Goal: Obtain resource: Download file/media

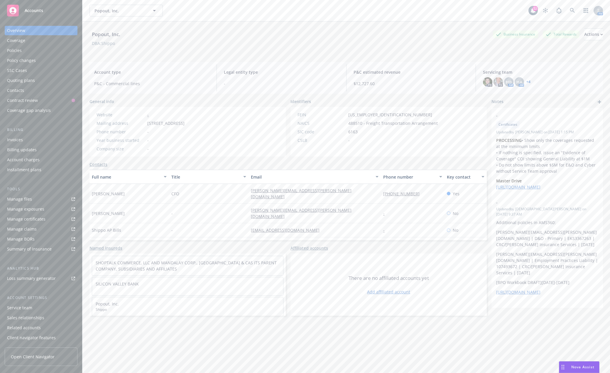
click at [28, 14] on div "Accounts" at bounding box center [41, 11] width 68 height 12
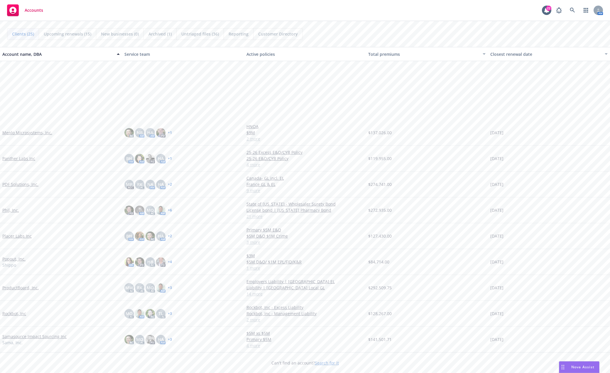
scroll to position [264, 0]
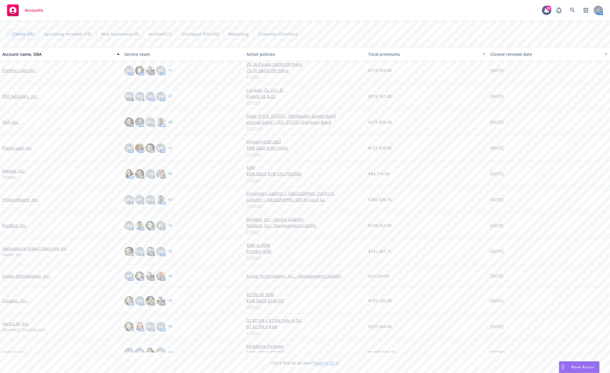
click at [21, 226] on link "Rockbot, Inc" at bounding box center [14, 225] width 24 height 6
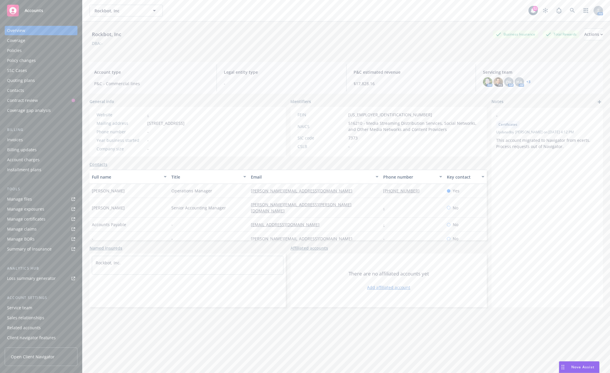
click at [22, 49] on div "Policies" at bounding box center [41, 50] width 68 height 9
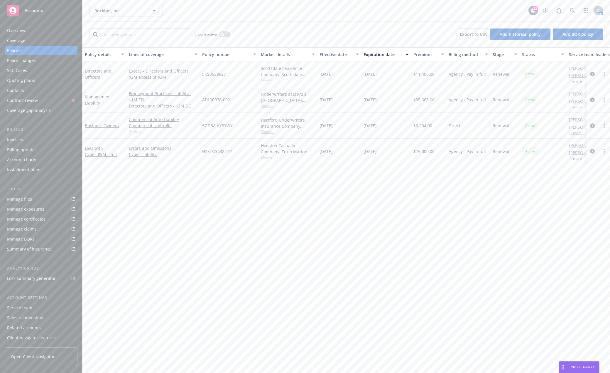
click at [26, 198] on div "Manage files" at bounding box center [19, 198] width 25 height 9
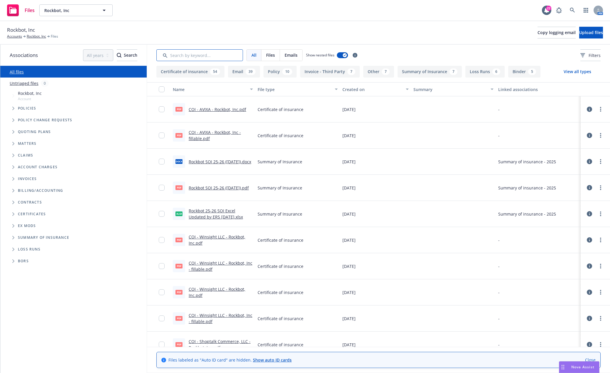
click at [197, 58] on input "Search by keyword..." at bounding box center [199, 55] width 87 height 12
click at [208, 185] on link "Rockbot SOI 25-26 (3.25.2025).pdf" at bounding box center [219, 188] width 60 height 6
